Goal: Information Seeking & Learning: Find specific fact

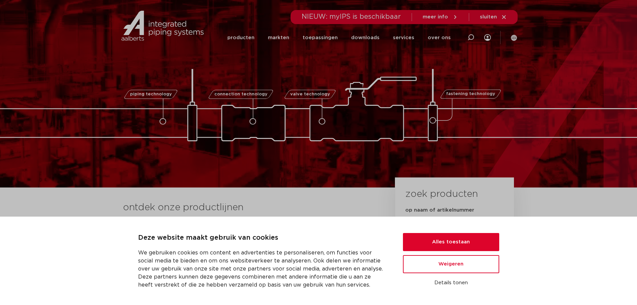
click at [259, 119] on div at bounding box center [253, 122] width 9 height 9
click at [249, 36] on link "producten" at bounding box center [240, 37] width 27 height 27
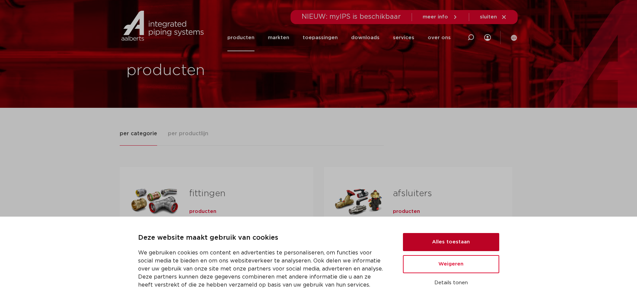
click at [451, 241] on button "Alles toestaan" at bounding box center [451, 242] width 96 height 18
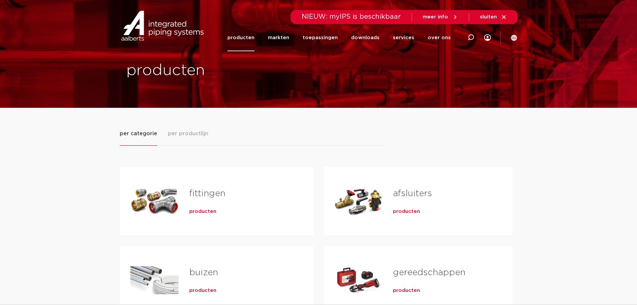
click at [207, 192] on link "fittingen" at bounding box center [207, 193] width 36 height 9
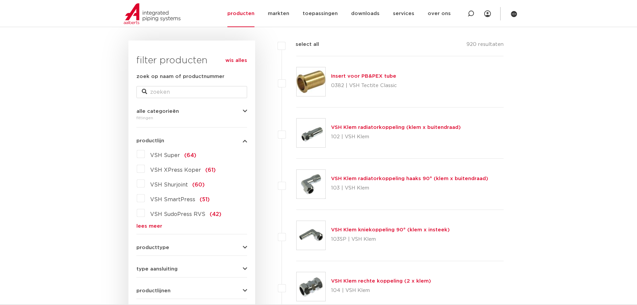
scroll to position [100, 0]
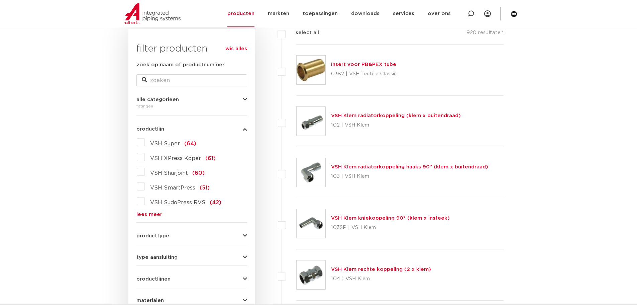
click at [145, 142] on label "VSH Super (64)" at bounding box center [170, 142] width 51 height 11
click at [0, 0] on input "VSH Super (64)" at bounding box center [0, 0] width 0 height 0
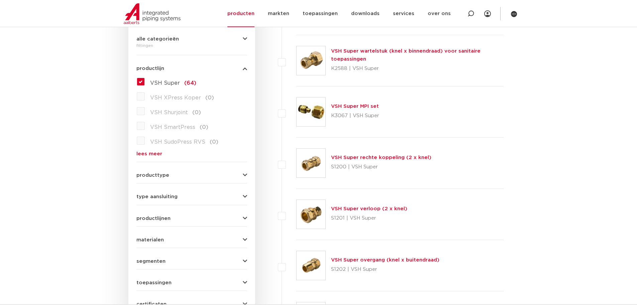
scroll to position [167, 0]
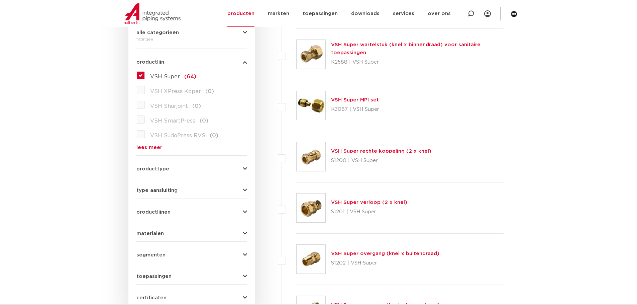
click at [244, 188] on icon "button" at bounding box center [245, 190] width 4 height 5
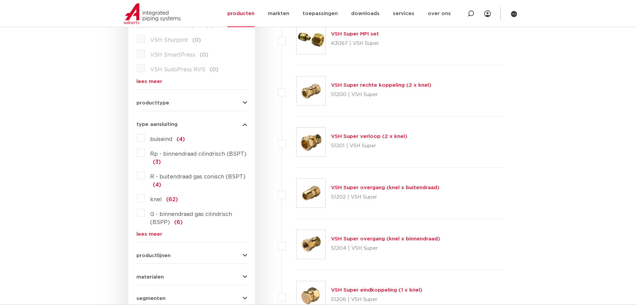
scroll to position [234, 0]
click at [145, 199] on label "knel (62)" at bounding box center [161, 197] width 33 height 11
click at [0, 0] on input "knel (62)" at bounding box center [0, 0] width 0 height 0
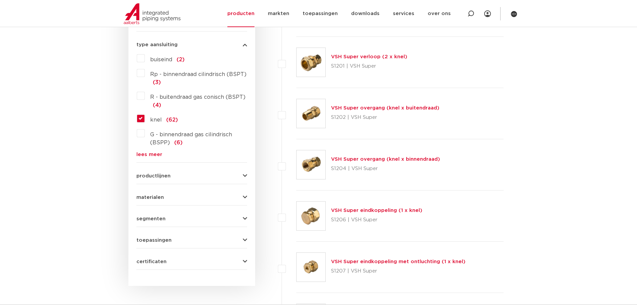
scroll to position [301, 0]
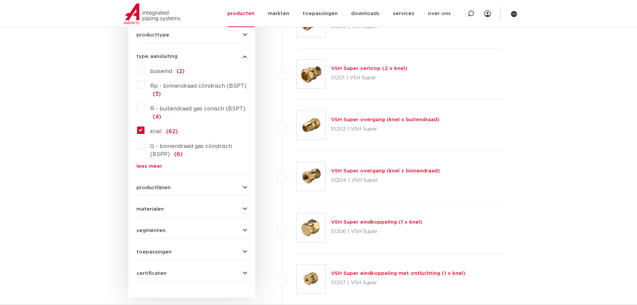
click at [403, 171] on link "VSH Super overgang (knel x binnendraad)" at bounding box center [385, 170] width 109 height 5
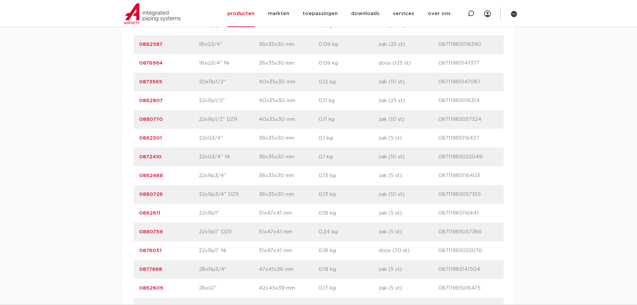
scroll to position [1003, 0]
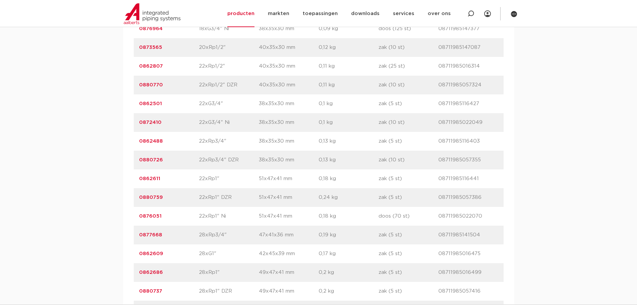
click at [154, 196] on link "0880759" at bounding box center [151, 197] width 24 height 5
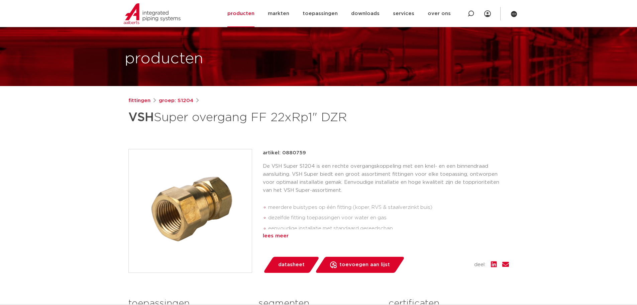
scroll to position [33, 0]
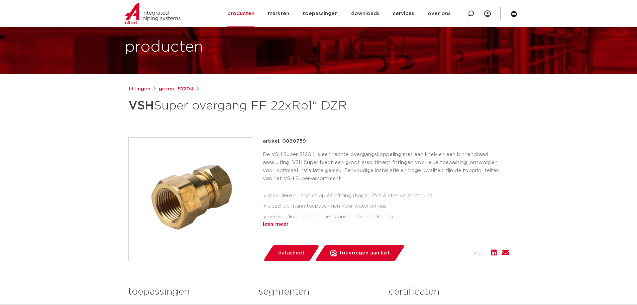
click at [282, 224] on div "lees meer" at bounding box center [386, 224] width 246 height 8
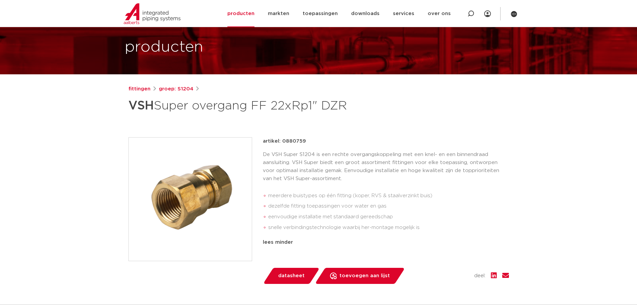
drag, startPoint x: 281, startPoint y: 141, endPoint x: 303, endPoint y: 139, distance: 21.8
click at [303, 139] on p "artikel: 0880759" at bounding box center [284, 141] width 43 height 8
copy p "0880759"
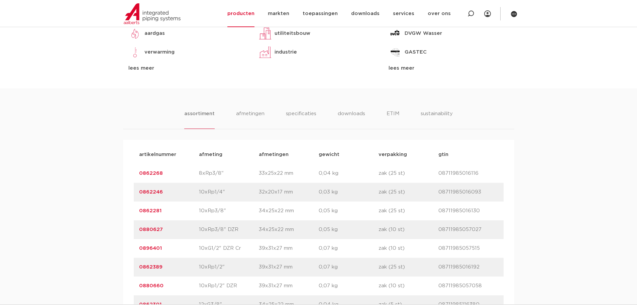
scroll to position [134, 0]
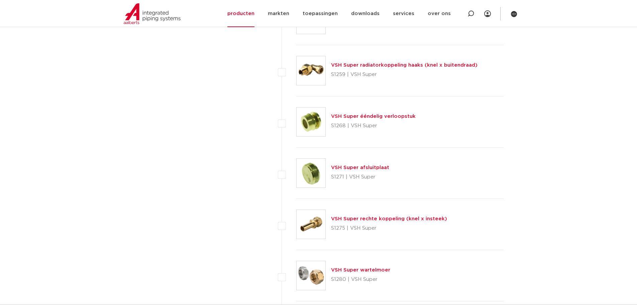
scroll to position [2106, 0]
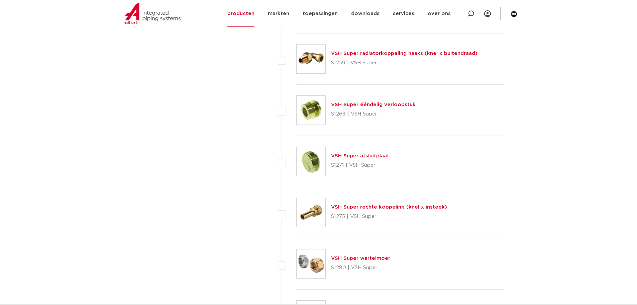
click at [362, 105] on link "VSH Super ééndelig verloopstuk" at bounding box center [373, 104] width 85 height 5
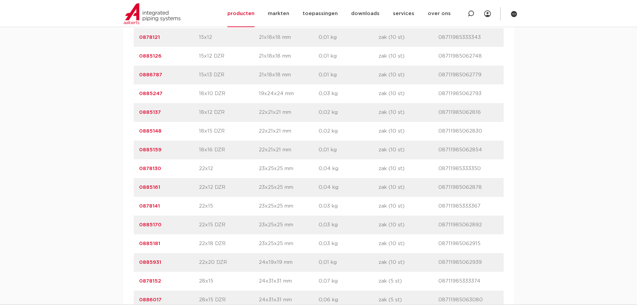
scroll to position [602, 0]
click at [151, 205] on link "0878141" at bounding box center [149, 205] width 21 height 5
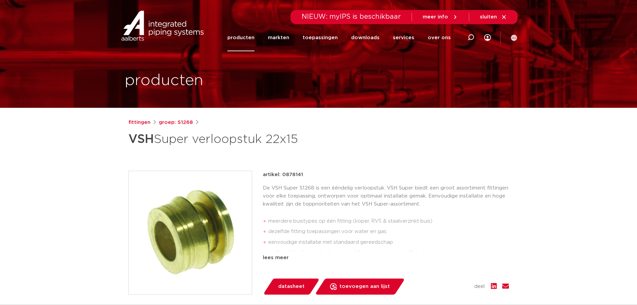
drag, startPoint x: 281, startPoint y: 174, endPoint x: 301, endPoint y: 171, distance: 19.5
click at [301, 171] on p "artikel: 0878141" at bounding box center [283, 174] width 40 height 8
copy p "0878141"
click at [251, 39] on link "producten" at bounding box center [240, 37] width 27 height 27
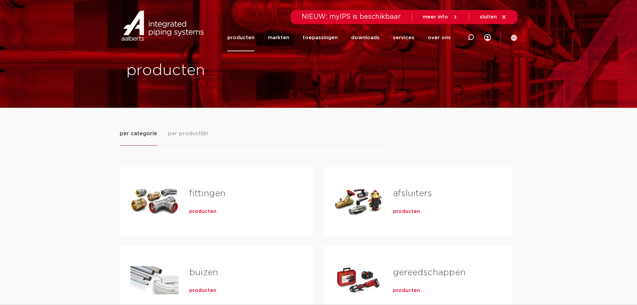
click at [196, 195] on link "fittingen" at bounding box center [207, 193] width 36 height 9
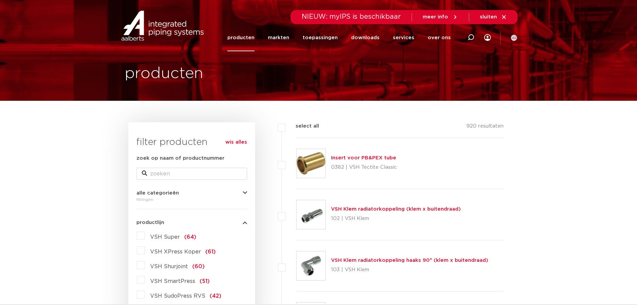
scroll to position [134, 0]
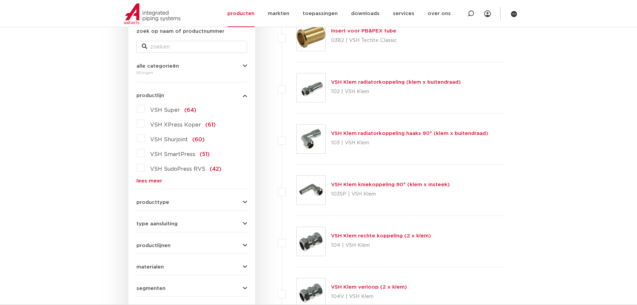
click at [145, 108] on label "VSH Super (64)" at bounding box center [170, 108] width 51 height 11
click at [0, 0] on input "VSH Super (64)" at bounding box center [0, 0] width 0 height 0
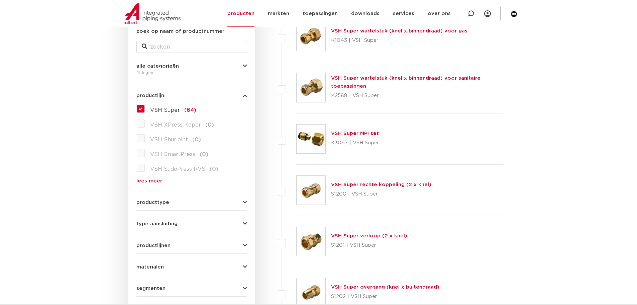
scroll to position [134, 0]
click at [384, 236] on link "VSH Super verloop (2 x knel)" at bounding box center [369, 235] width 76 height 5
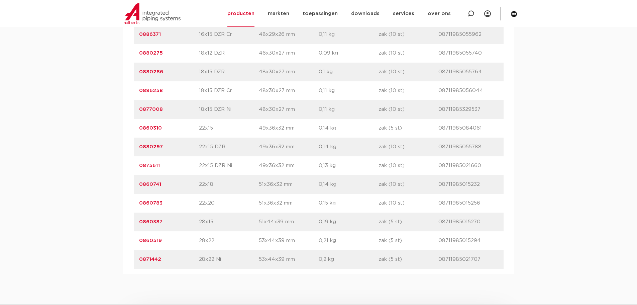
scroll to position [802, 0]
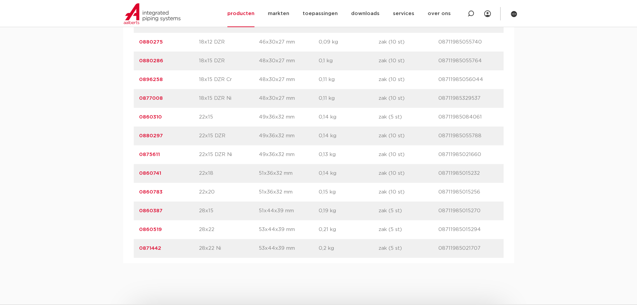
drag, startPoint x: 162, startPoint y: 117, endPoint x: 139, endPoint y: 117, distance: 23.4
click at [139, 117] on p "0860310" at bounding box center [169, 117] width 60 height 8
copy link "0860310"
